Goal: Transaction & Acquisition: Book appointment/travel/reservation

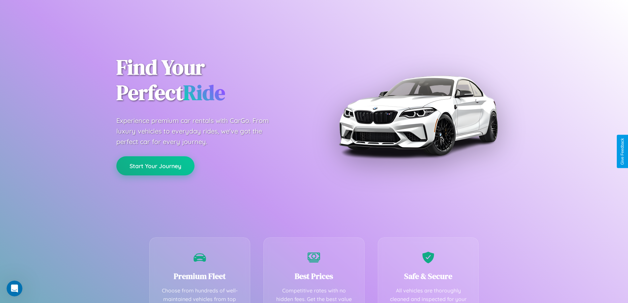
click at [155, 166] on button "Start Your Journey" at bounding box center [155, 165] width 78 height 19
click at [155, 165] on button "Start Your Journey" at bounding box center [155, 165] width 78 height 19
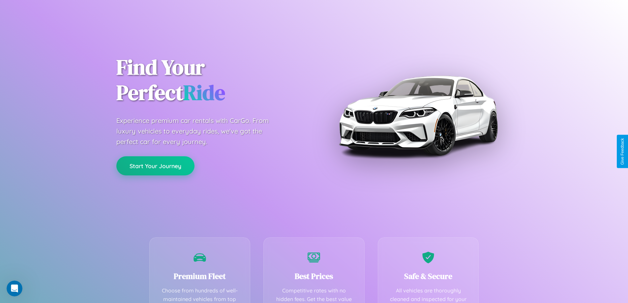
click at [155, 165] on button "Start Your Journey" at bounding box center [155, 165] width 78 height 19
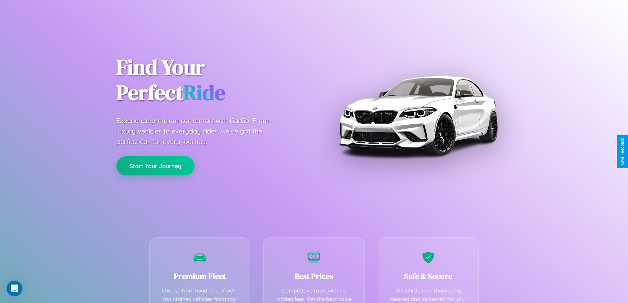
click at [155, 165] on button "Start Your Journey" at bounding box center [155, 165] width 78 height 19
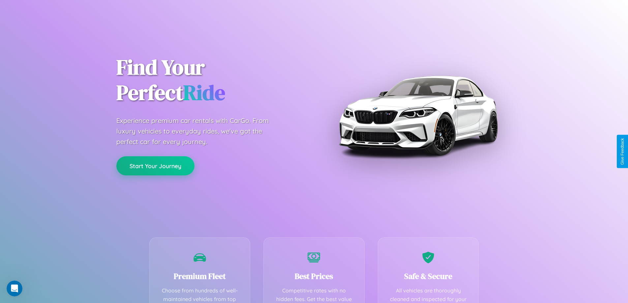
click at [155, 165] on button "Start Your Journey" at bounding box center [155, 165] width 78 height 19
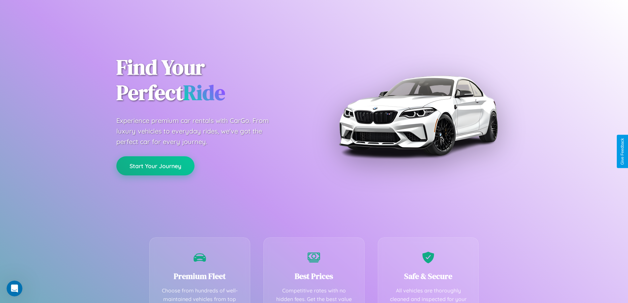
click at [155, 165] on button "Start Your Journey" at bounding box center [155, 165] width 78 height 19
